Goal: Communication & Community: Answer question/provide support

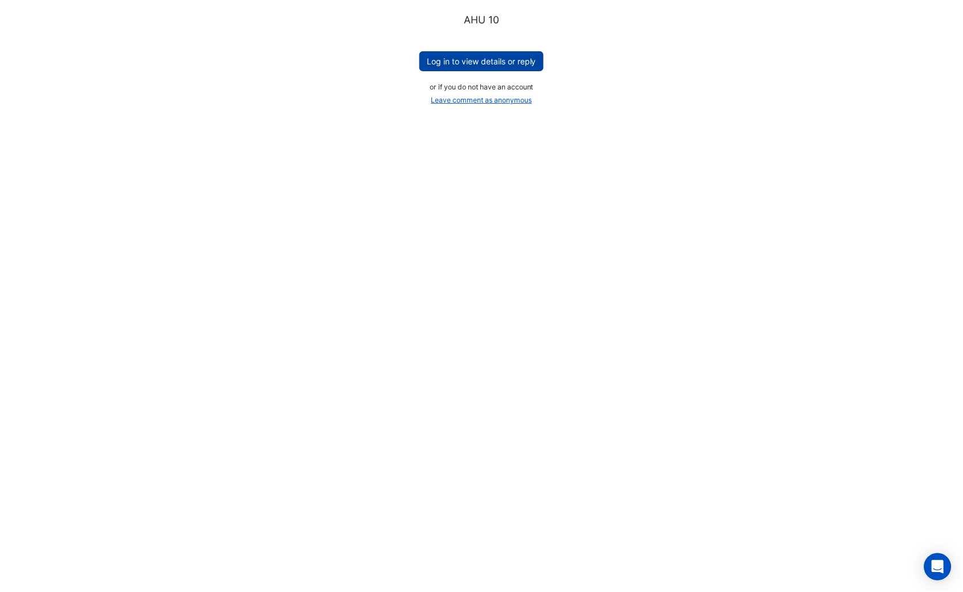
click at [504, 61] on button "Log in to view details or reply" at bounding box center [481, 61] width 124 height 20
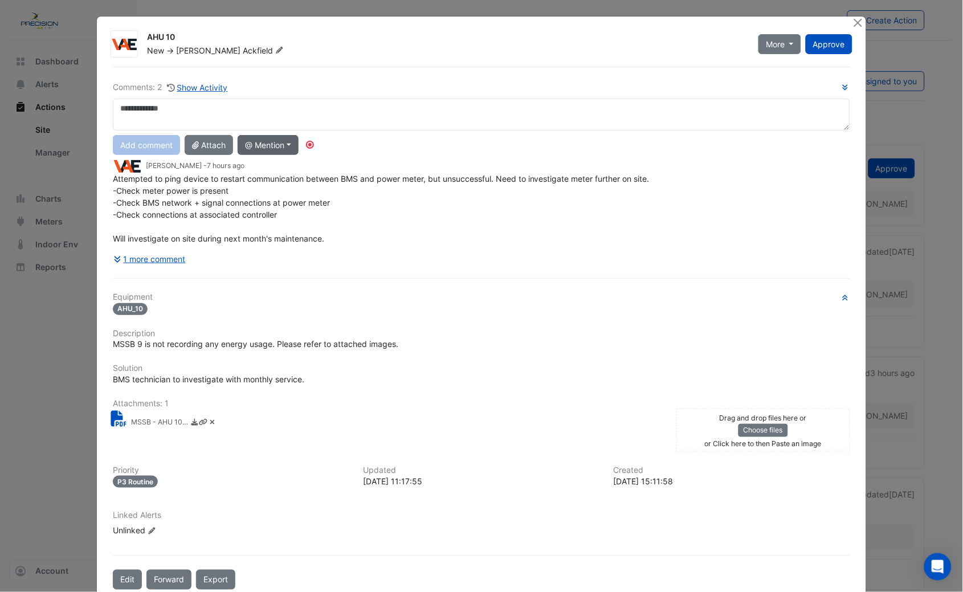
click at [268, 145] on button "@ Mention" at bounding box center [268, 145] width 61 height 20
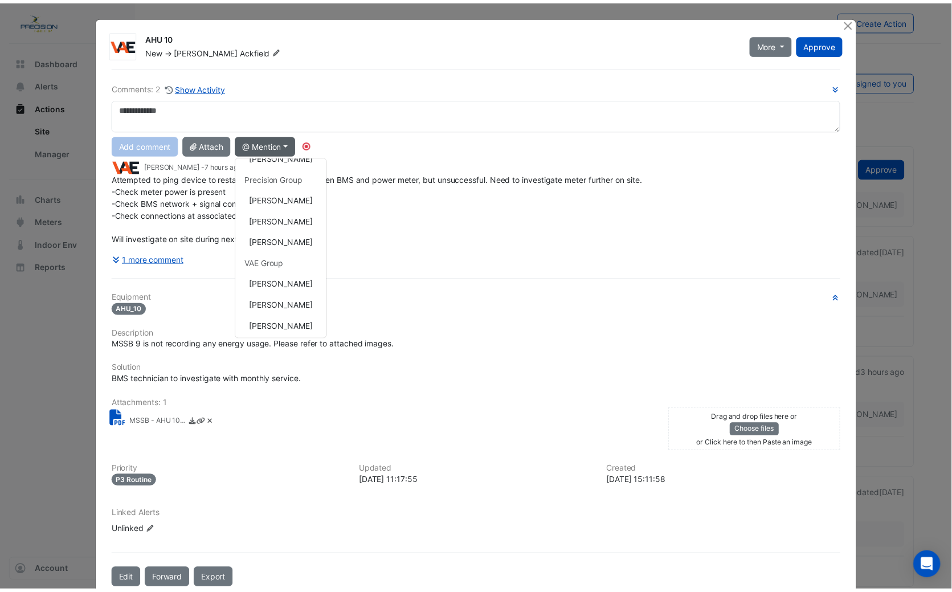
scroll to position [145, 0]
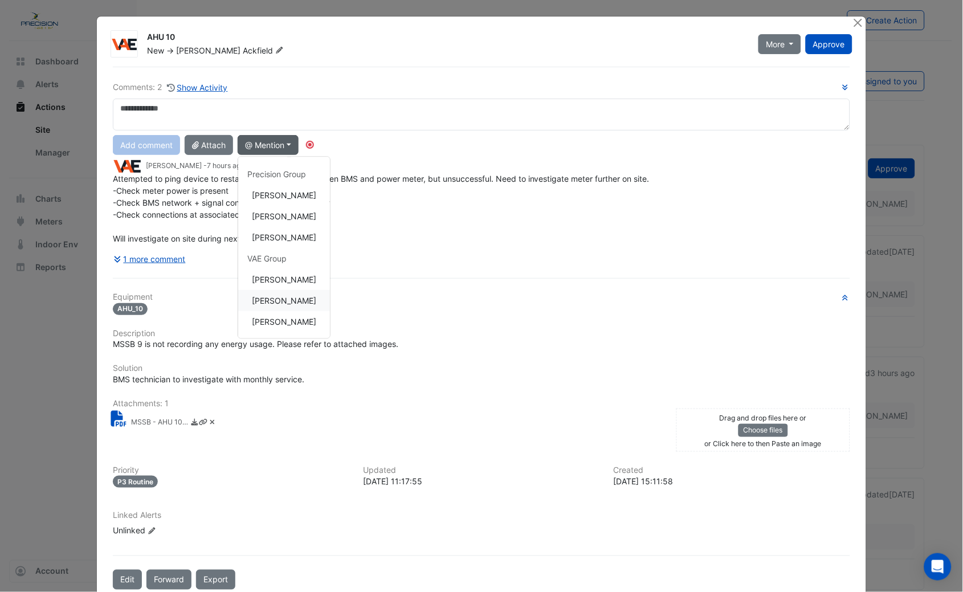
click at [279, 297] on button "[PERSON_NAME]" at bounding box center [284, 301] width 92 height 21
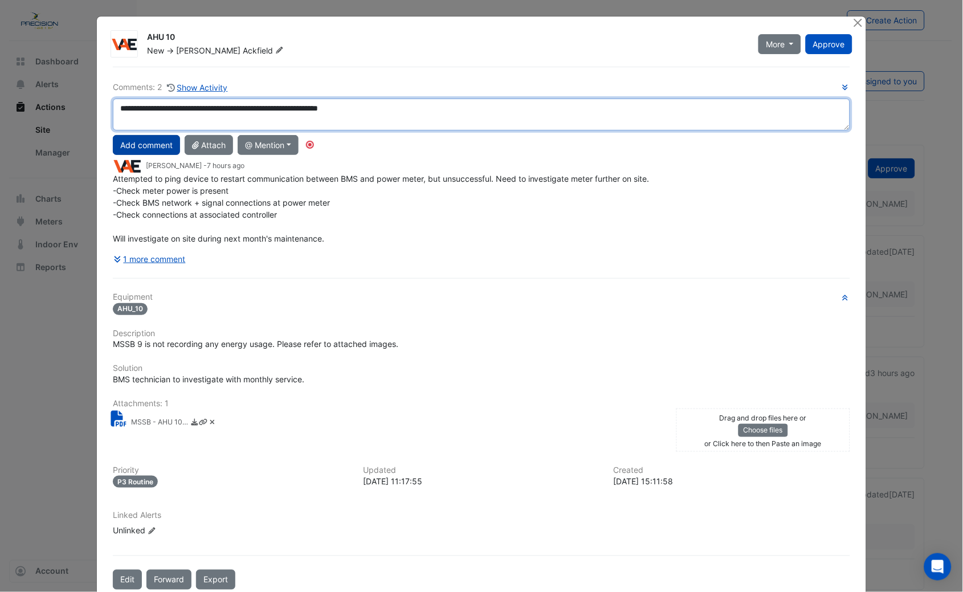
type textarea "**********"
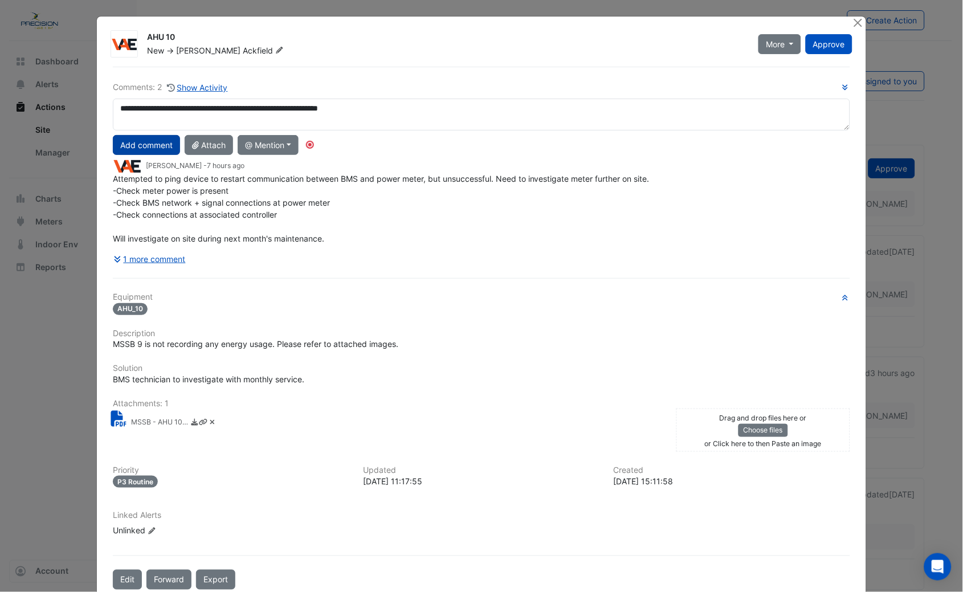
click at [156, 145] on button "Add comment" at bounding box center [146, 145] width 67 height 20
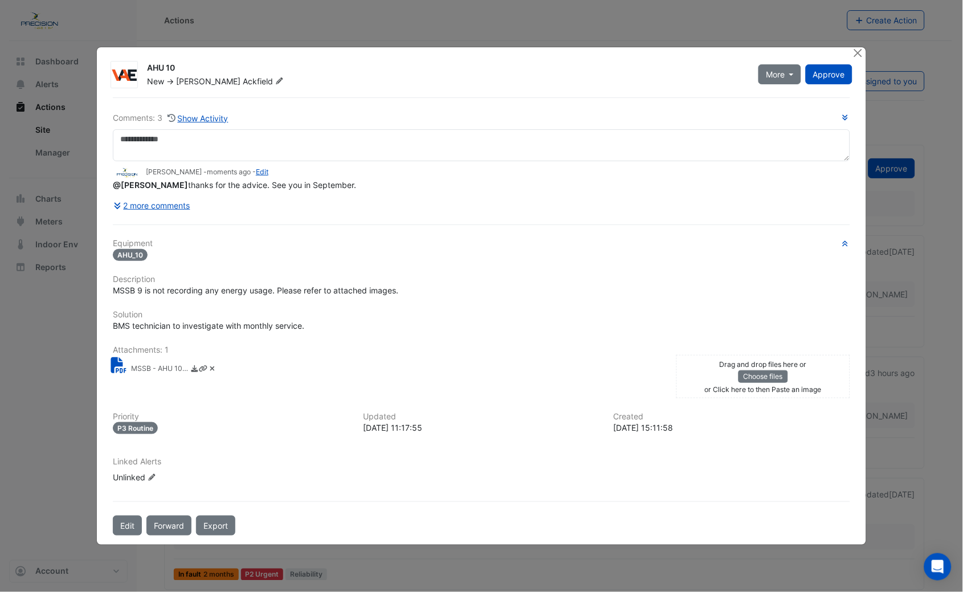
click at [850, 48] on div "AHU 10 New -> Brad Ackfield More Resolve On Hold Not Doing Approve" at bounding box center [481, 296] width 769 height 498
click at [854, 48] on button "Close" at bounding box center [858, 53] width 12 height 12
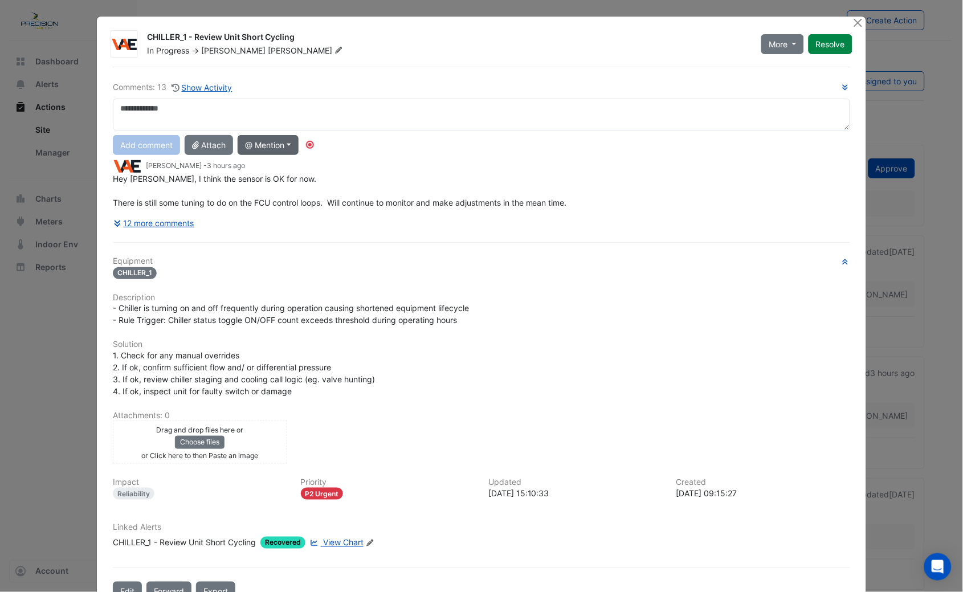
click at [267, 146] on button "@ Mention" at bounding box center [268, 145] width 61 height 20
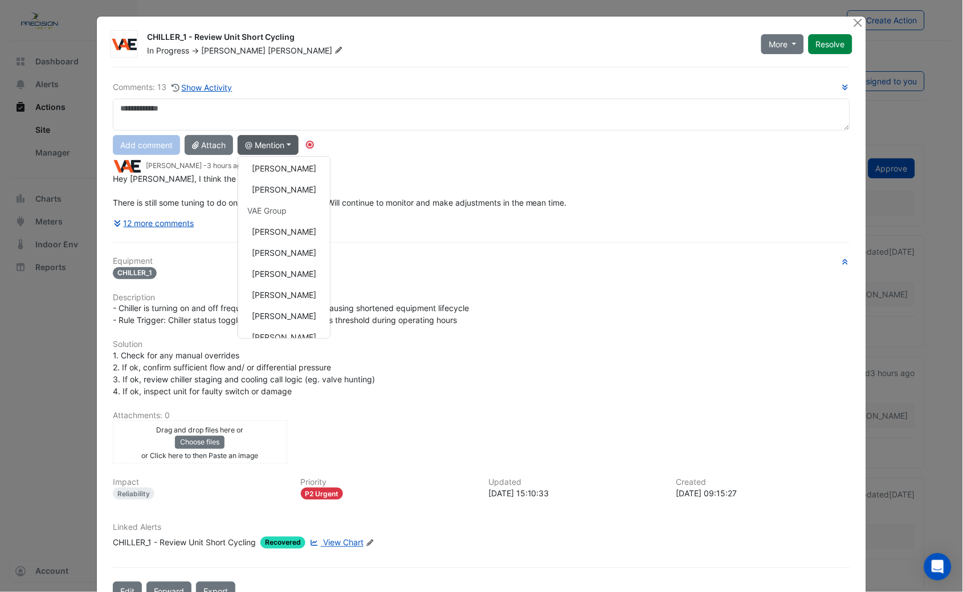
scroll to position [200, 0]
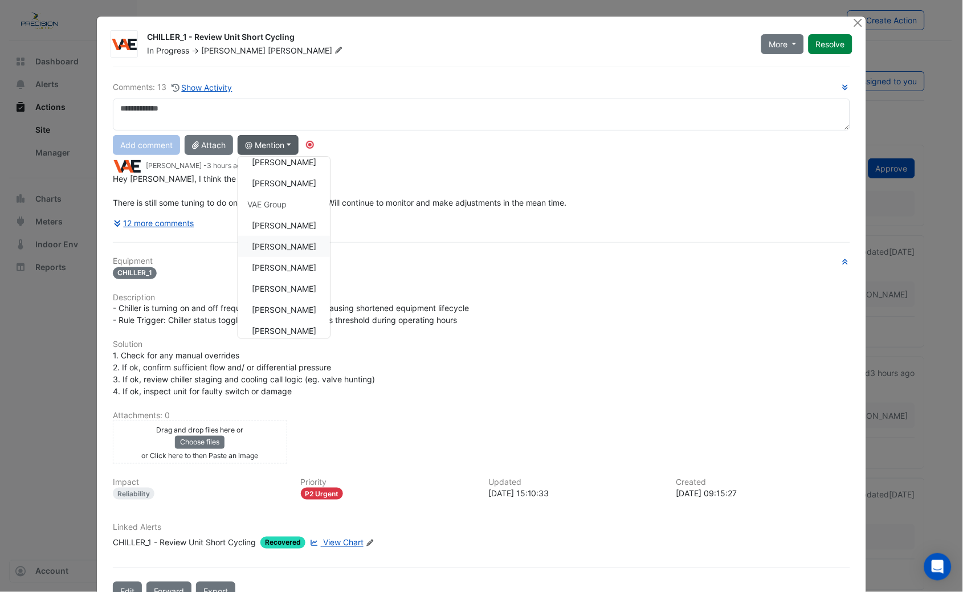
click at [273, 242] on button "[PERSON_NAME]" at bounding box center [284, 246] width 92 height 21
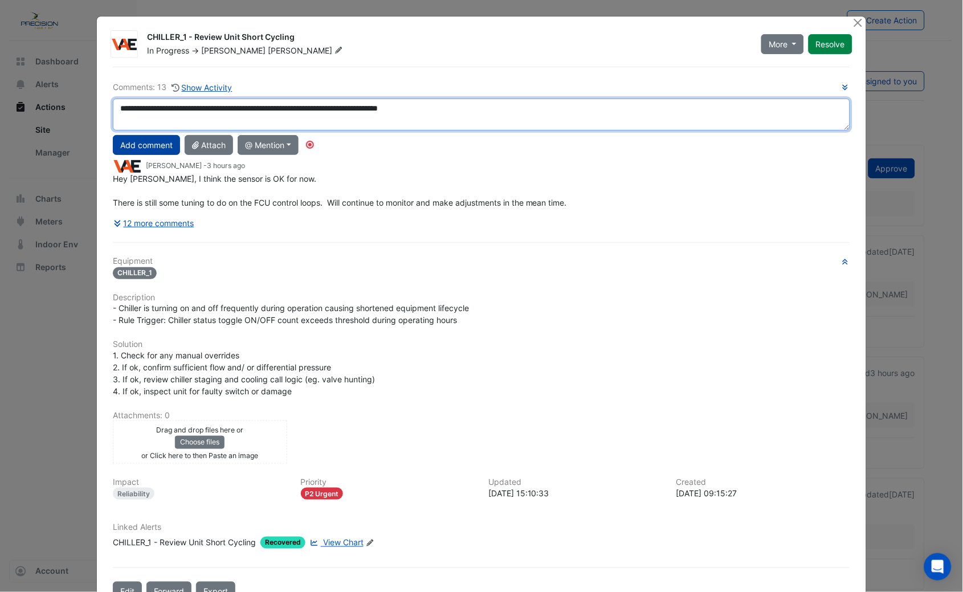
type textarea "**********"
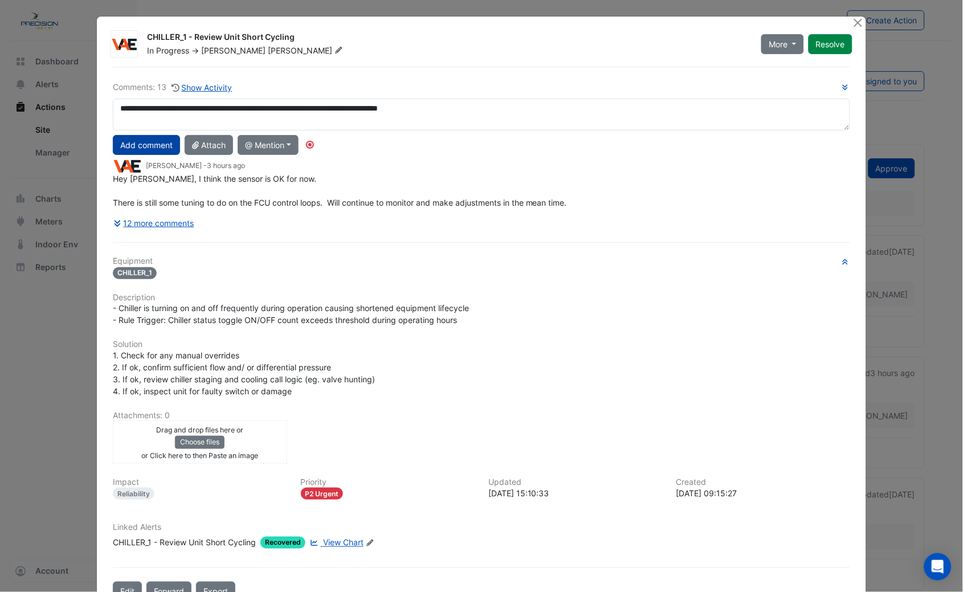
click at [146, 152] on button "Add comment" at bounding box center [146, 145] width 67 height 20
